Goal: Task Accomplishment & Management: Use online tool/utility

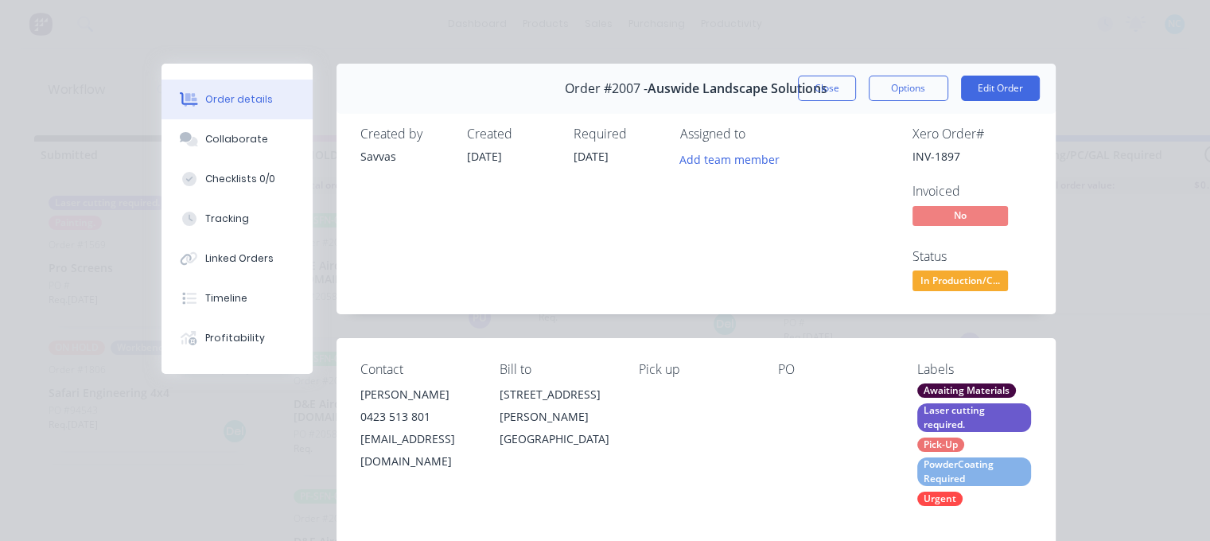
scroll to position [69, 0]
click at [829, 87] on button "Close" at bounding box center [827, 88] width 58 height 25
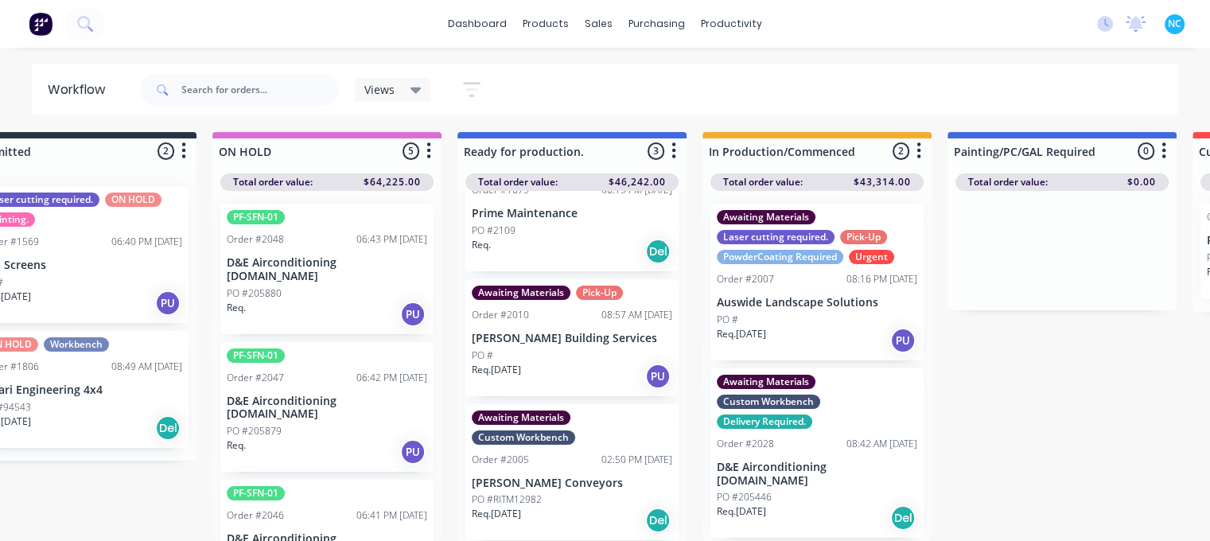
scroll to position [15, 0]
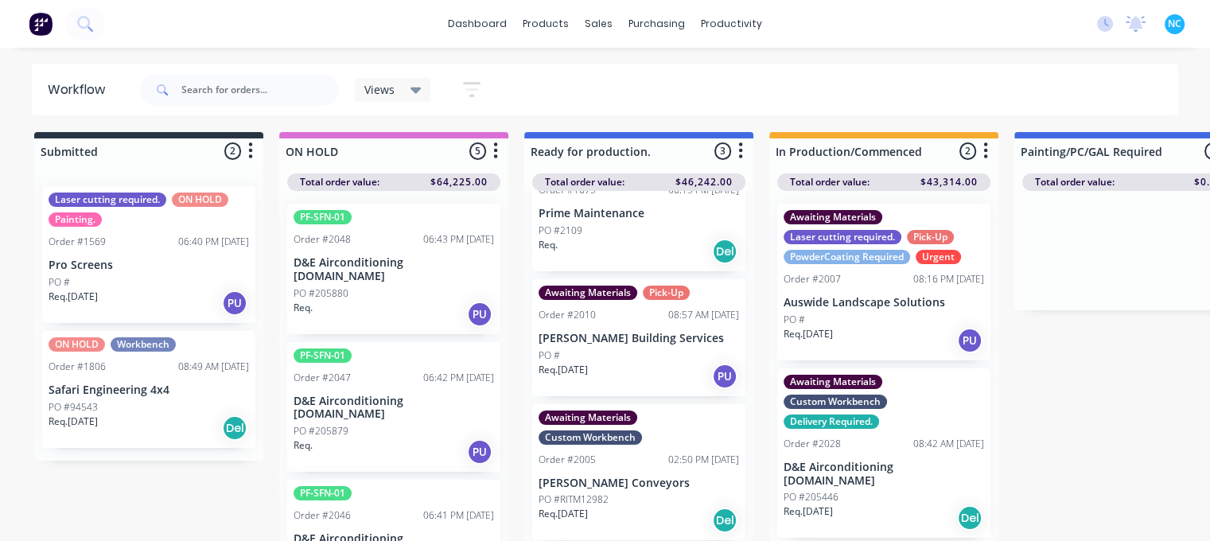
click at [429, 424] on div "PO #205879" at bounding box center [393, 431] width 200 height 14
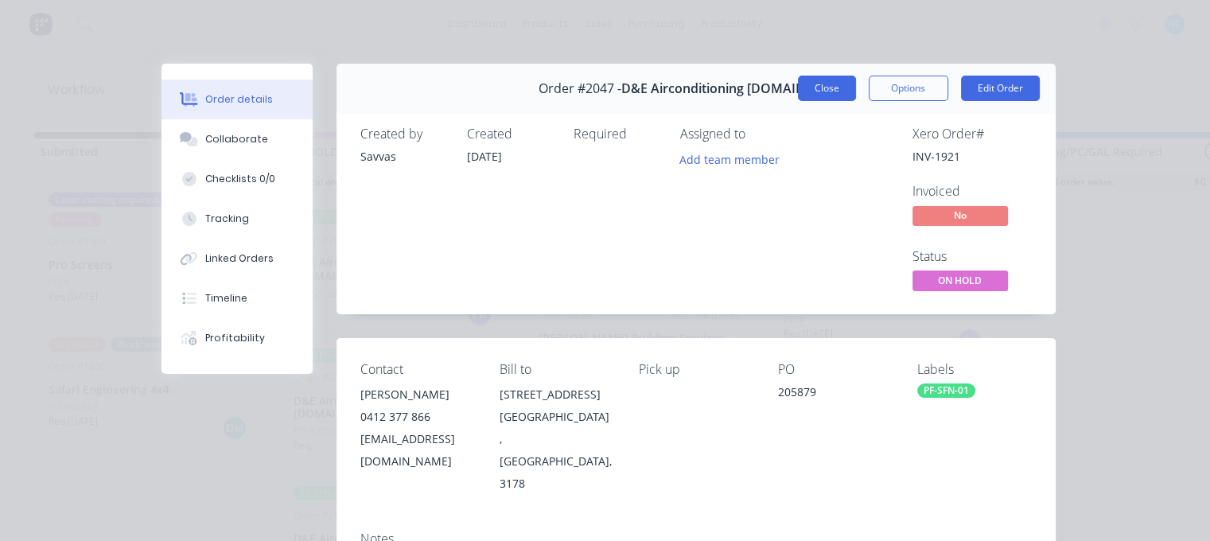
click at [802, 82] on button "Close" at bounding box center [827, 88] width 58 height 25
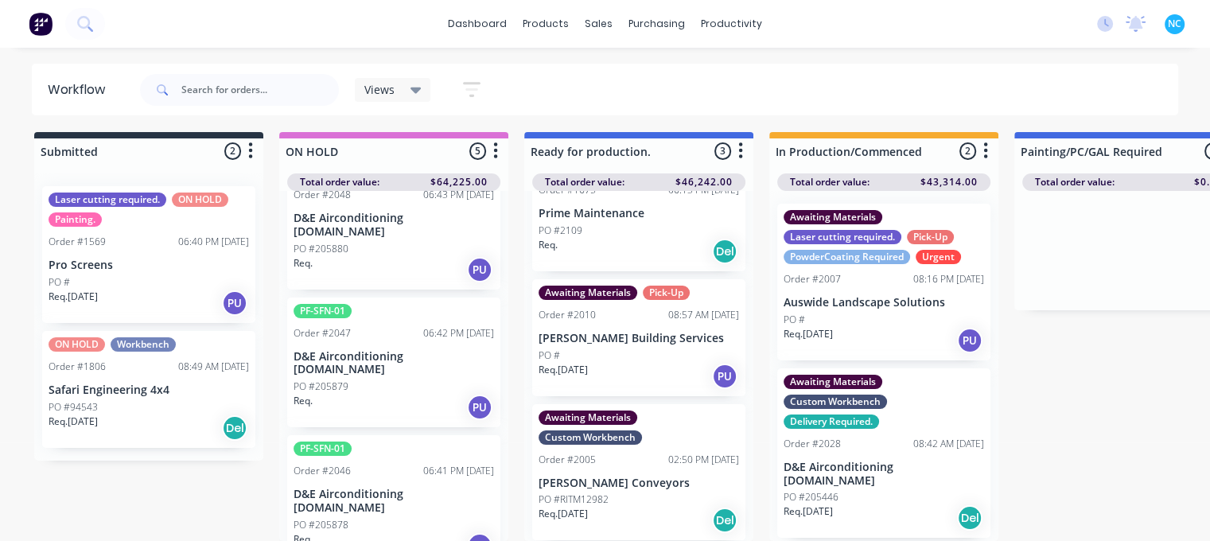
scroll to position [279, 0]
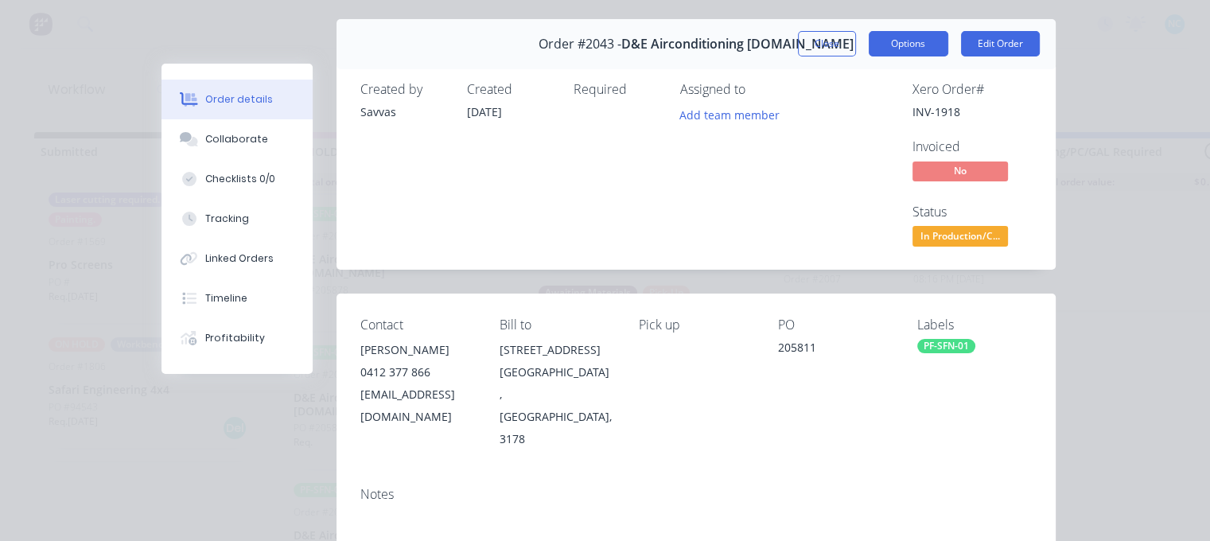
scroll to position [0, 0]
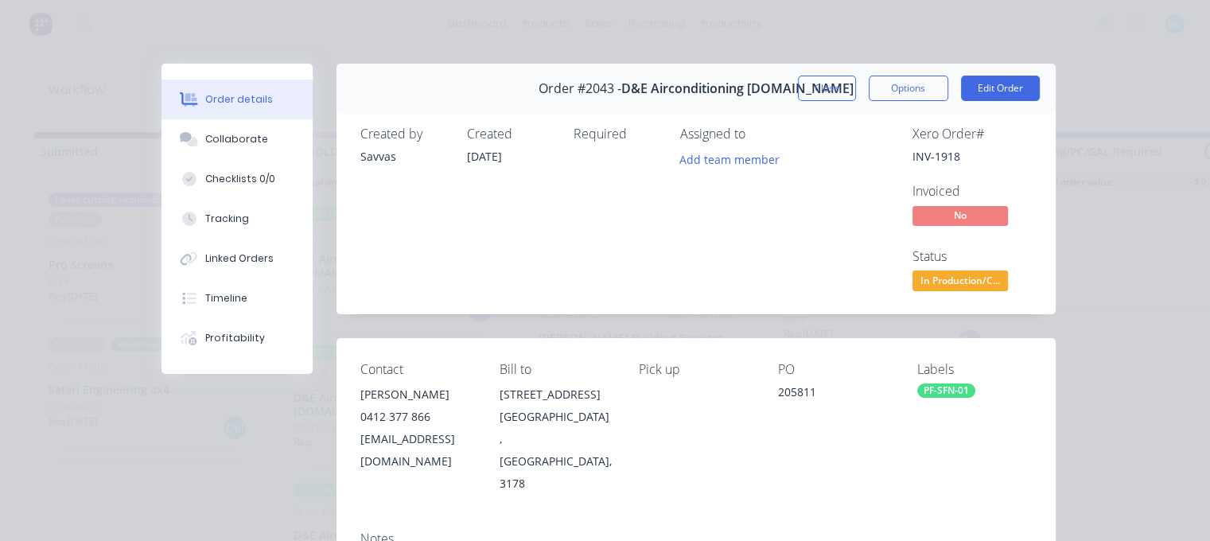
click at [853, 90] on div "Close Options Edit Order" at bounding box center [919, 88] width 242 height 25
click at [844, 89] on button "Close" at bounding box center [827, 88] width 58 height 25
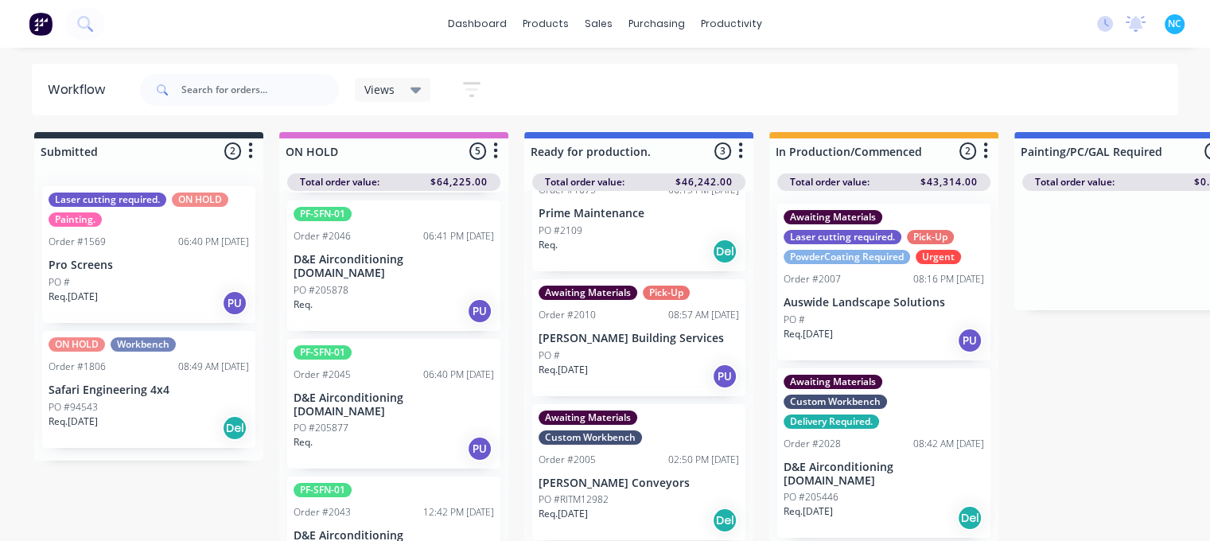
click at [406, 435] on div "Req. PU" at bounding box center [393, 448] width 200 height 27
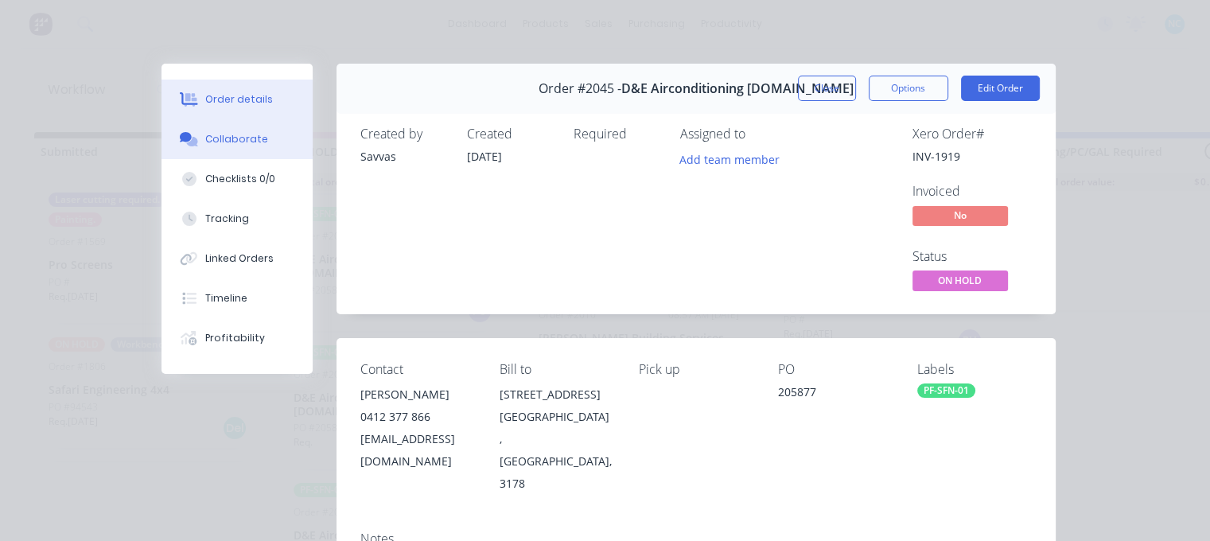
click at [265, 152] on button "Collaborate" at bounding box center [236, 139] width 151 height 40
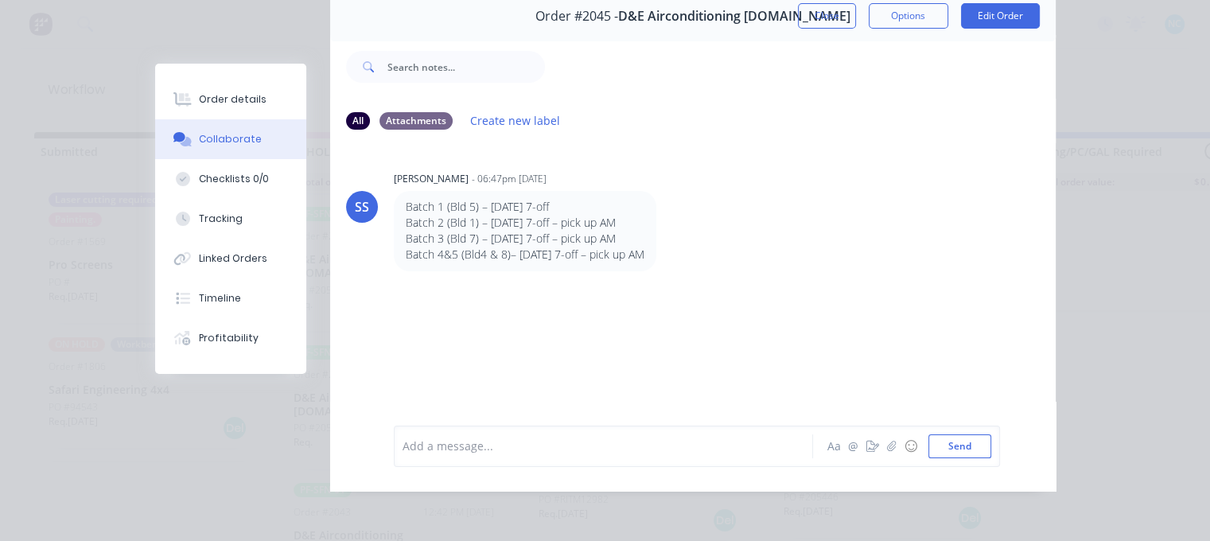
scroll to position [83, 0]
drag, startPoint x: 489, startPoint y: 212, endPoint x: 660, endPoint y: 212, distance: 171.0
click at [644, 215] on p "Batch 2 (Bld 1) – [DATE] 7-off – pick up AM" at bounding box center [525, 223] width 239 height 16
drag, startPoint x: 623, startPoint y: 208, endPoint x: 476, endPoint y: 197, distance: 147.5
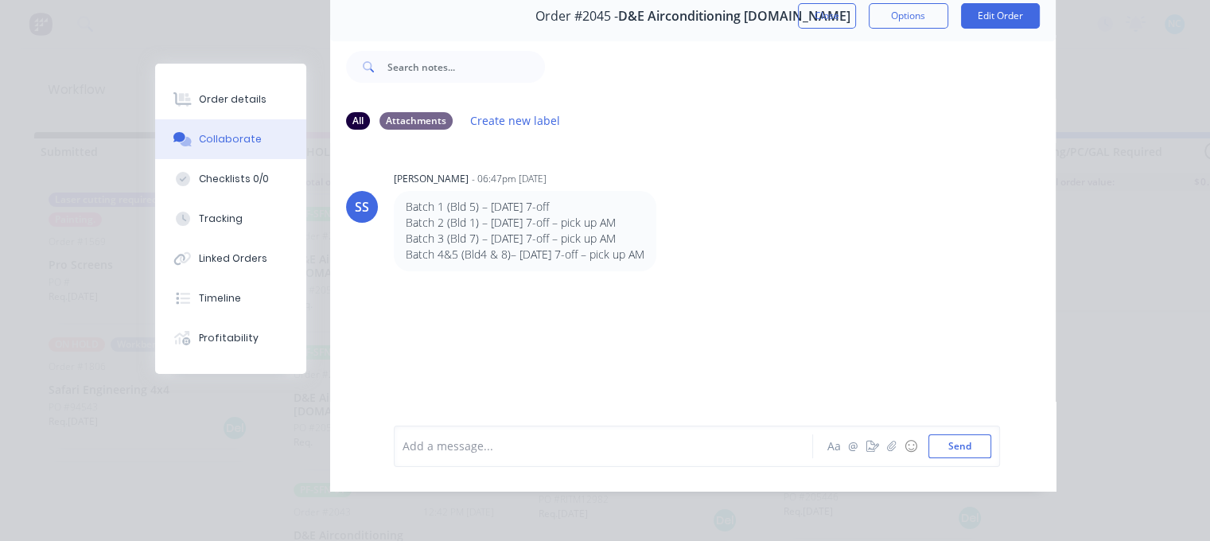
click at [476, 199] on div "Batch 1 (Bld 5) – [DATE] 7-off Batch 2 (Bld 1) – [DATE] 7-off – pick up AM Batc…" at bounding box center [525, 231] width 239 height 64
click at [557, 216] on p "Batch 2 (Bld 1) – [DATE] 7-off – pick up AM" at bounding box center [525, 223] width 239 height 16
drag, startPoint x: 502, startPoint y: 216, endPoint x: 620, endPoint y: 215, distance: 118.5
click at [620, 215] on p "Batch 2 (Bld 1) – [DATE] 7-off – pick up AM" at bounding box center [525, 223] width 239 height 16
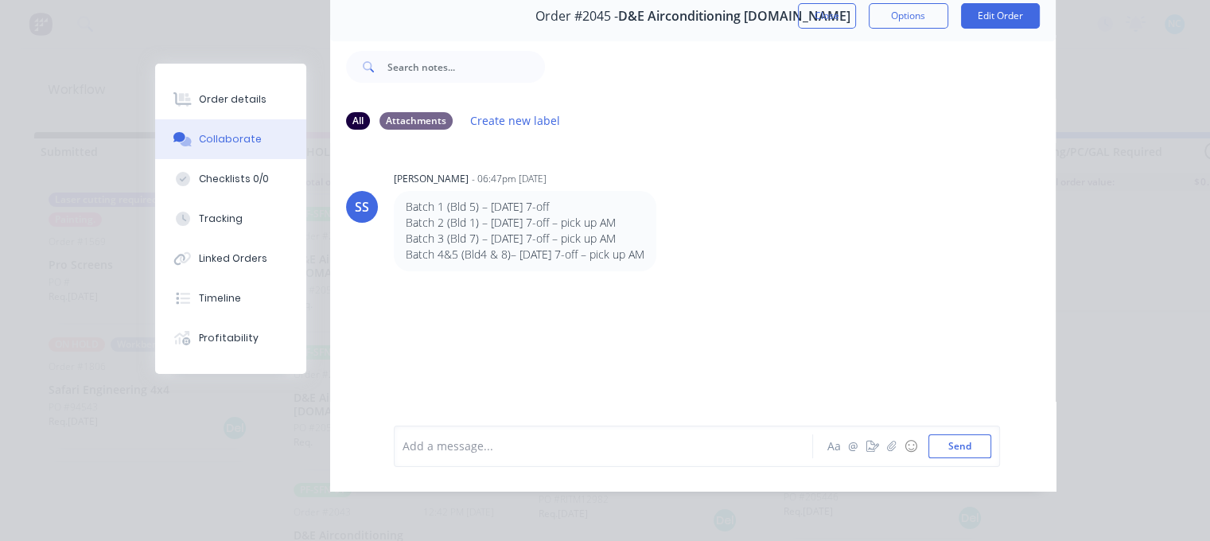
click at [522, 219] on p "Batch 2 (Bld 1) – [DATE] 7-off – pick up AM" at bounding box center [525, 223] width 239 height 16
click at [495, 215] on p "Batch 2 (Bld 1) – [DATE] 7-off – pick up AM" at bounding box center [525, 223] width 239 height 16
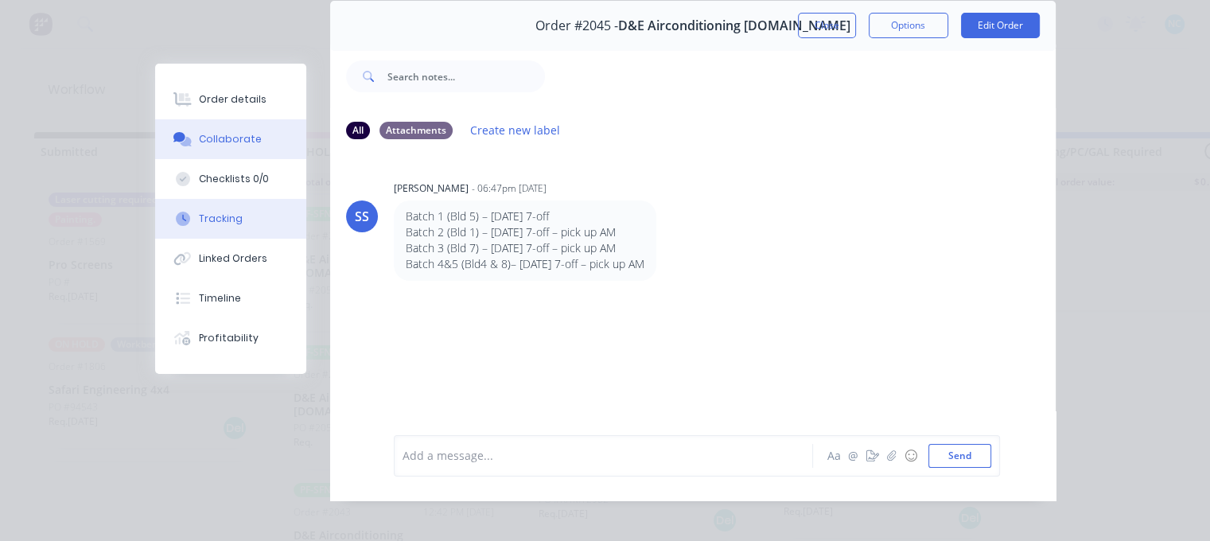
scroll to position [3, 0]
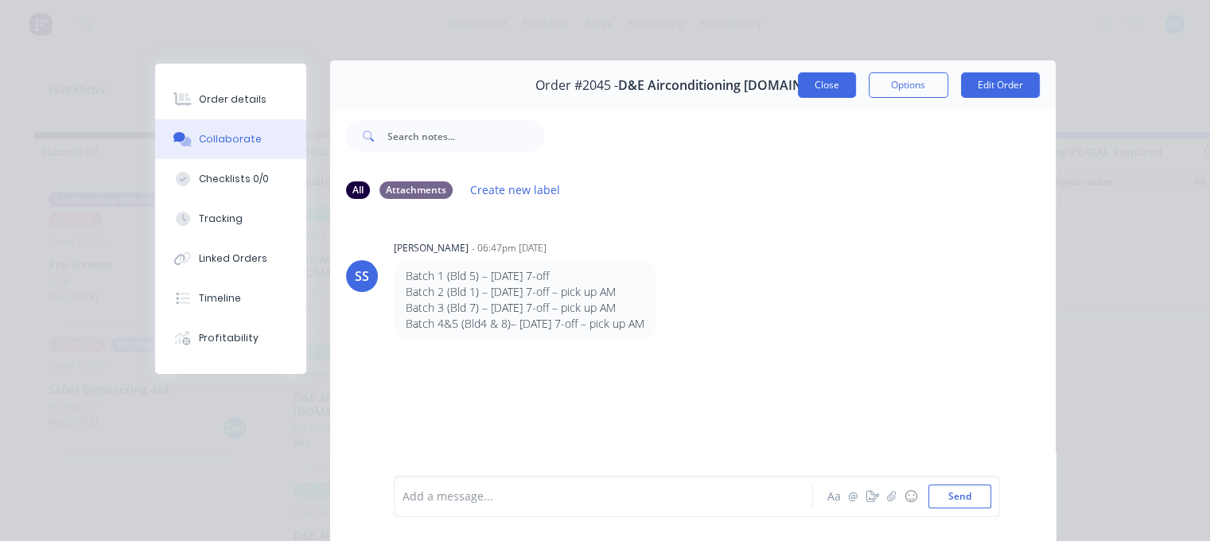
click at [824, 81] on button "Close" at bounding box center [827, 84] width 58 height 25
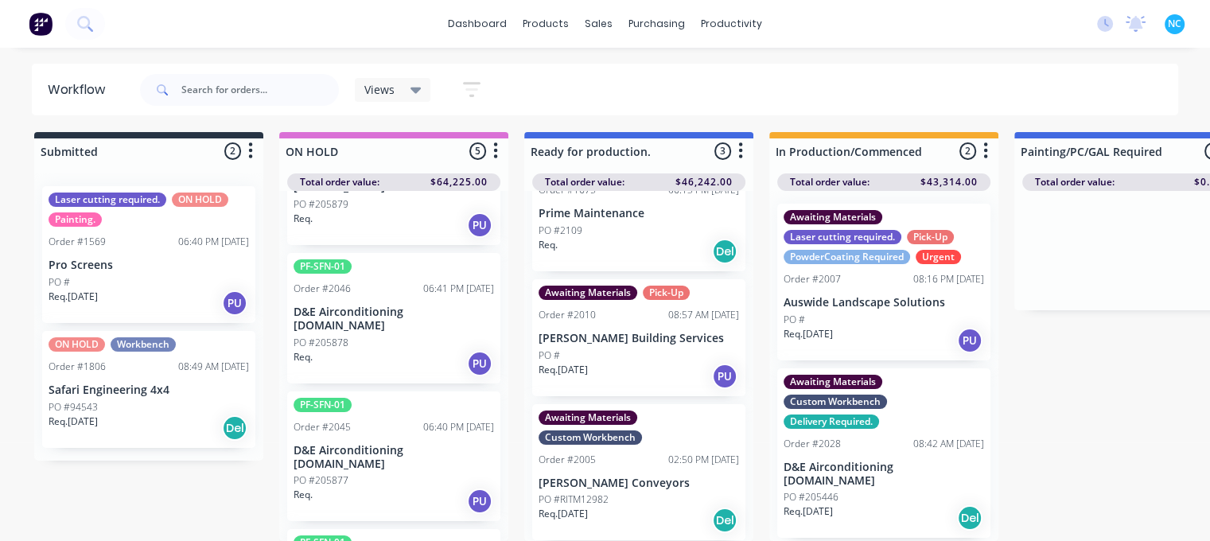
scroll to position [200, 0]
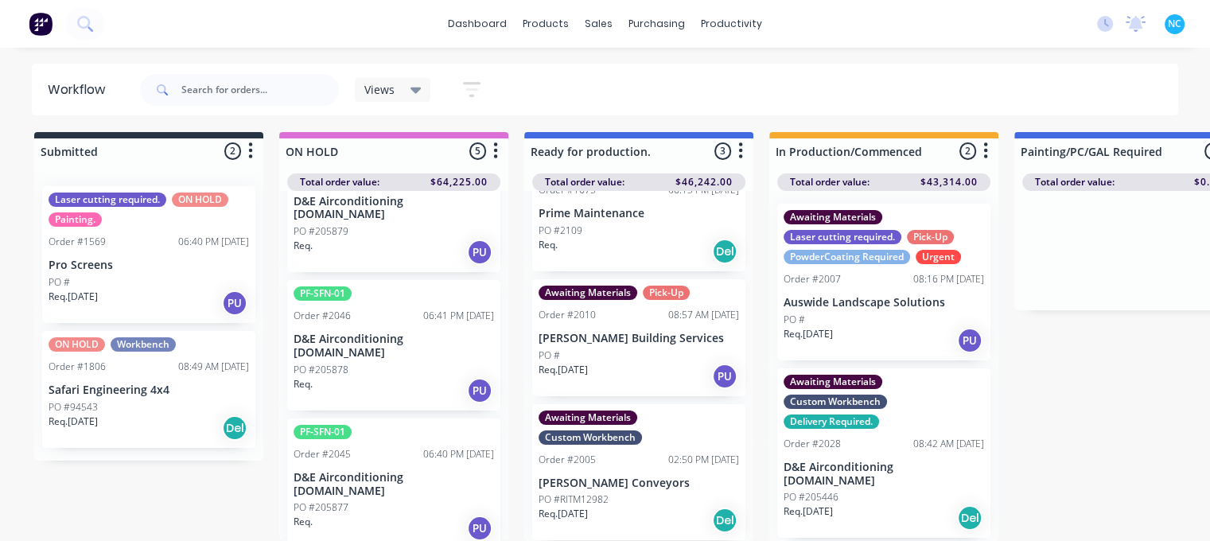
click at [414, 289] on div "PF-SFN-01 Order #2046 06:41 PM [DATE] D&E Airconditioning [DOMAIN_NAME] PO #205…" at bounding box center [393, 345] width 213 height 130
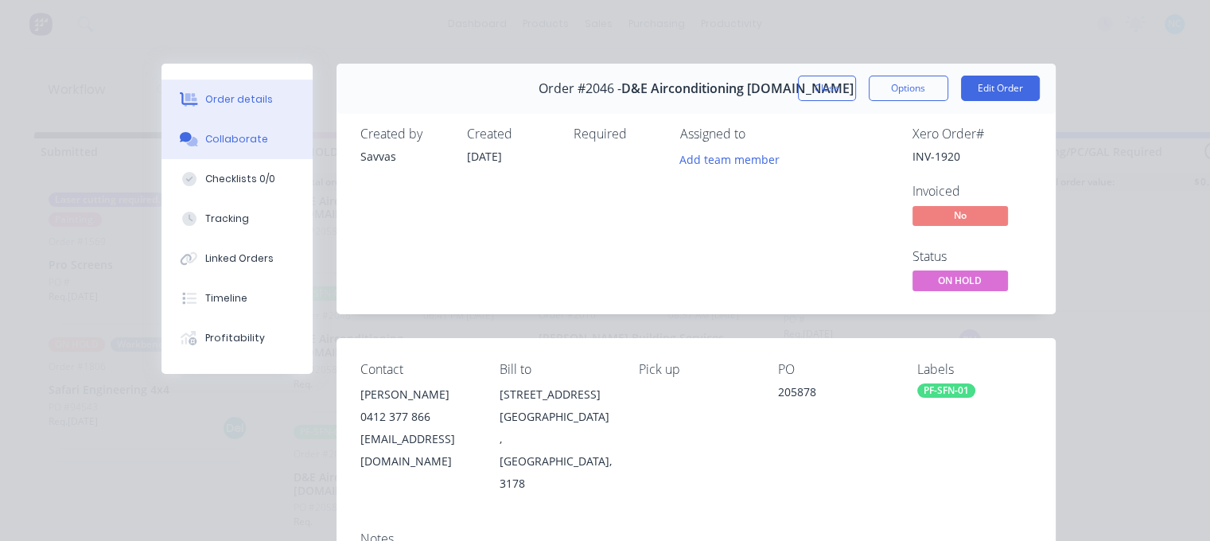
click at [239, 151] on button "Collaborate" at bounding box center [236, 139] width 151 height 40
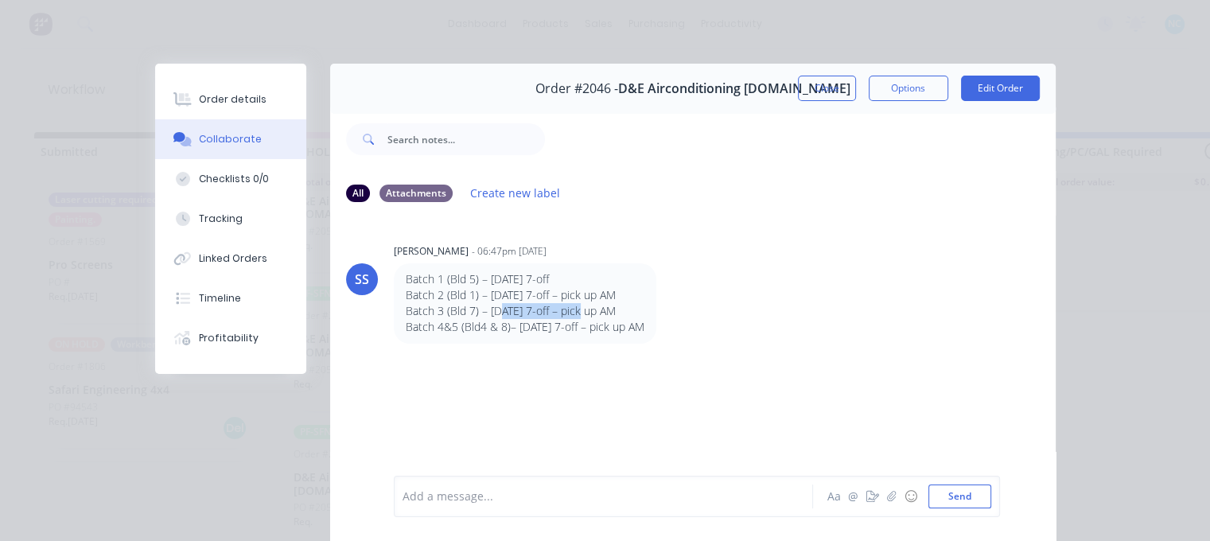
drag, startPoint x: 569, startPoint y: 318, endPoint x: 520, endPoint y: 327, distance: 50.1
click at [582, 318] on p "Batch 3 (Bld 7) – [DATE] 7-off – pick up AM" at bounding box center [525, 311] width 239 height 16
click at [520, 327] on p "Batch 4&5 (Bld4 & 8)– [DATE] 7-off – pick up AM" at bounding box center [525, 327] width 239 height 16
